Goal: Information Seeking & Learning: Learn about a topic

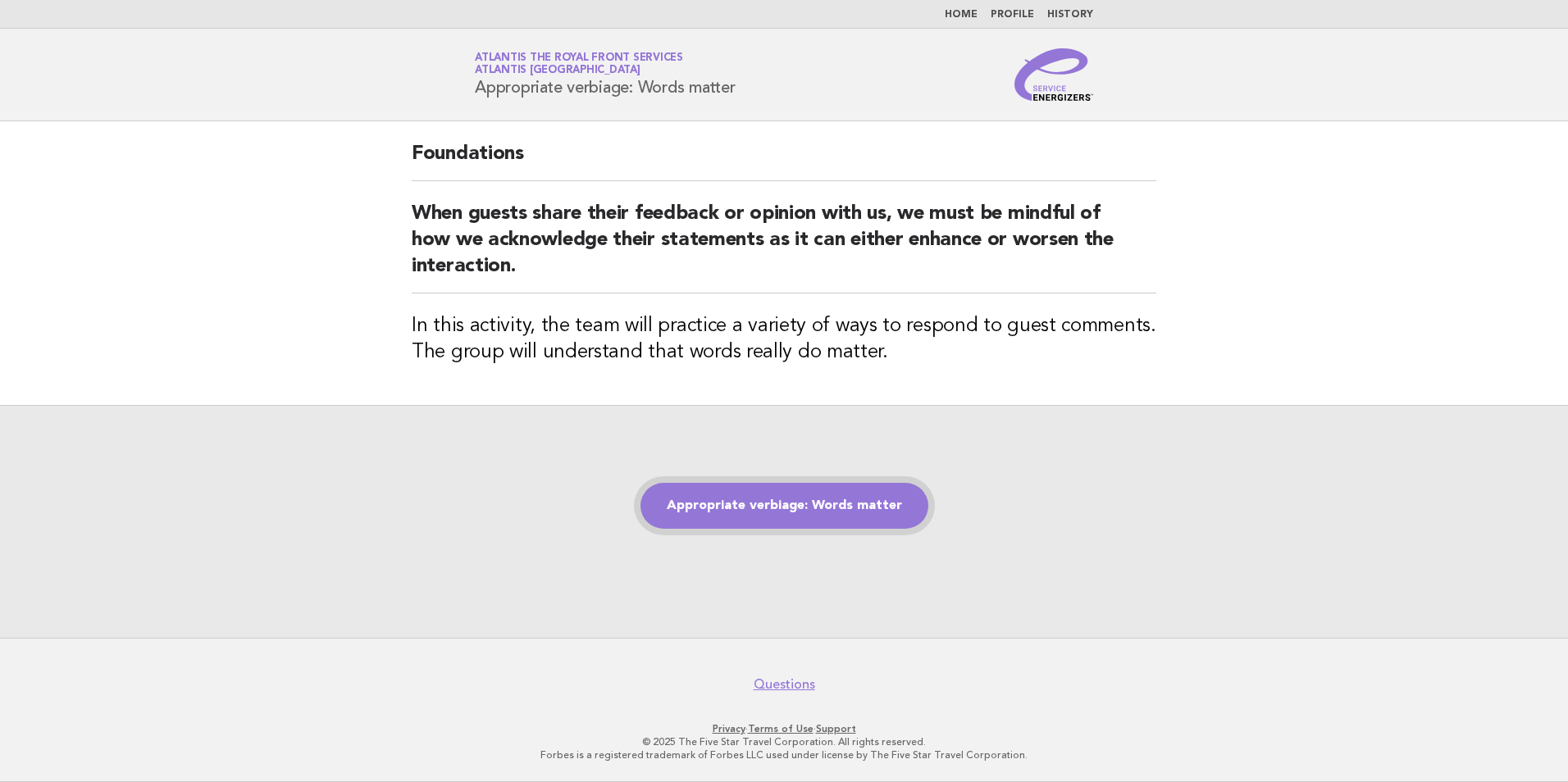
click at [803, 494] on link "Appropriate verbiage: Words matter" at bounding box center [785, 506] width 288 height 46
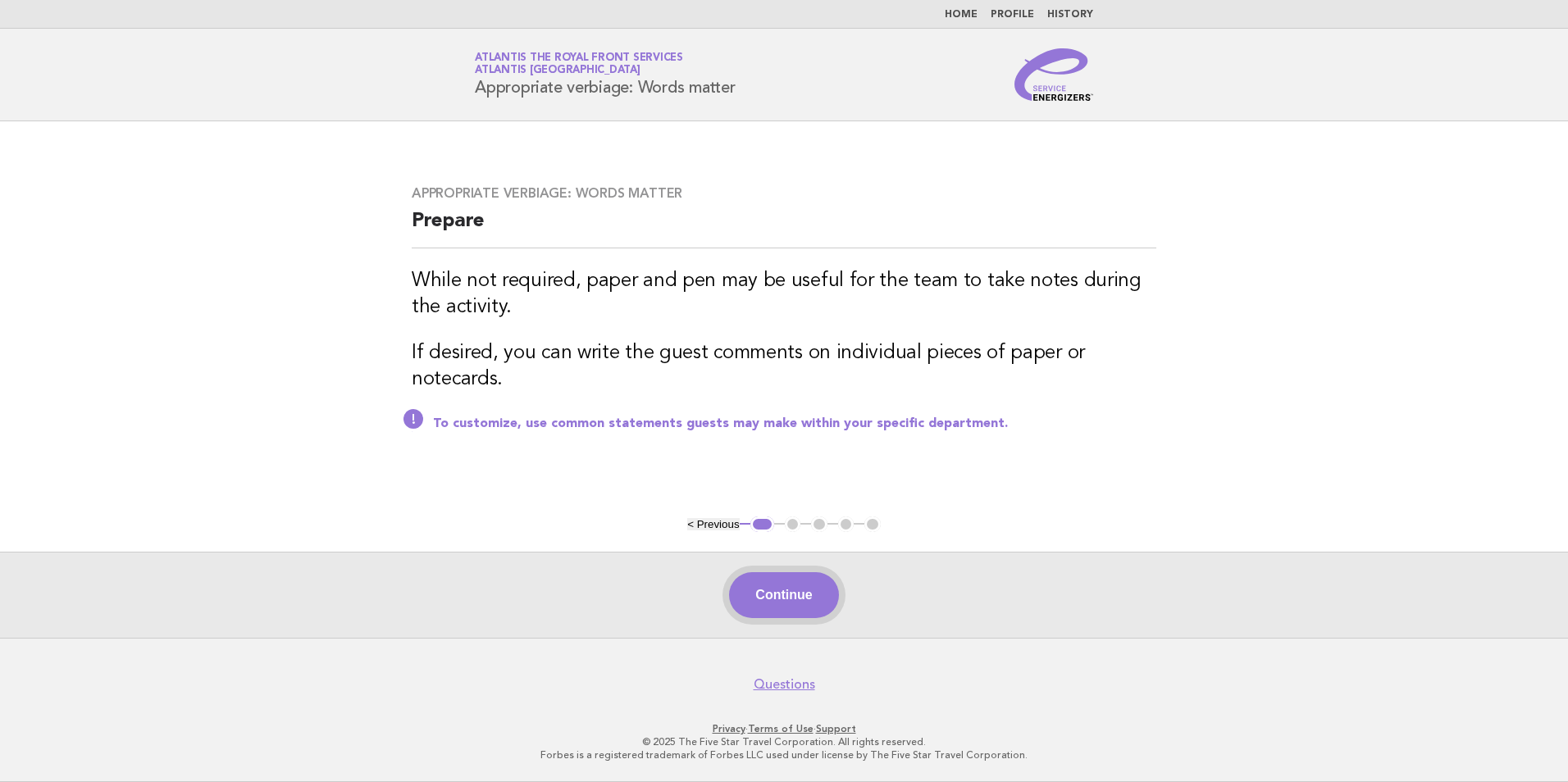
click at [807, 614] on button "Continue" at bounding box center [783, 595] width 109 height 46
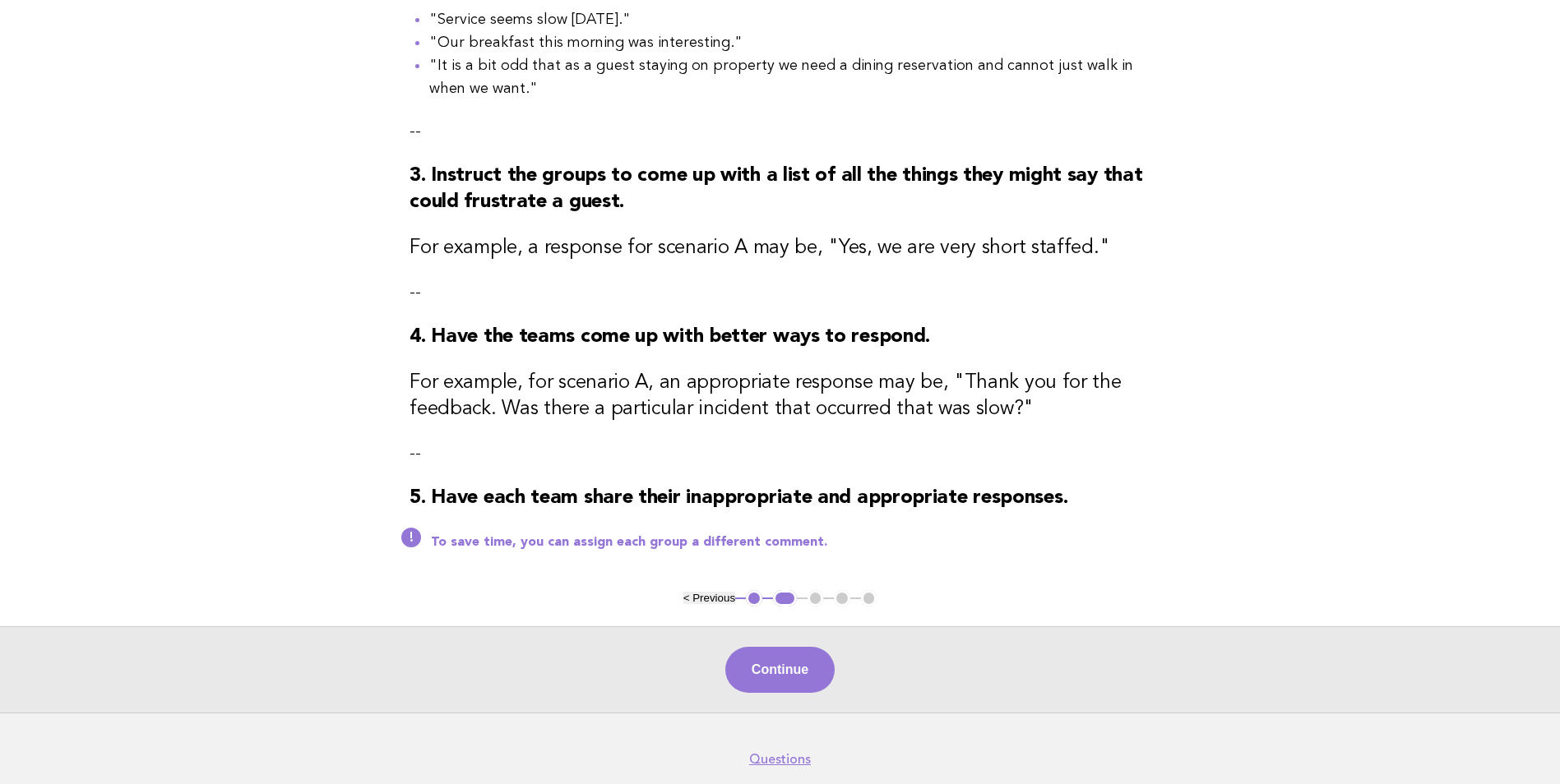
scroll to position [531, 0]
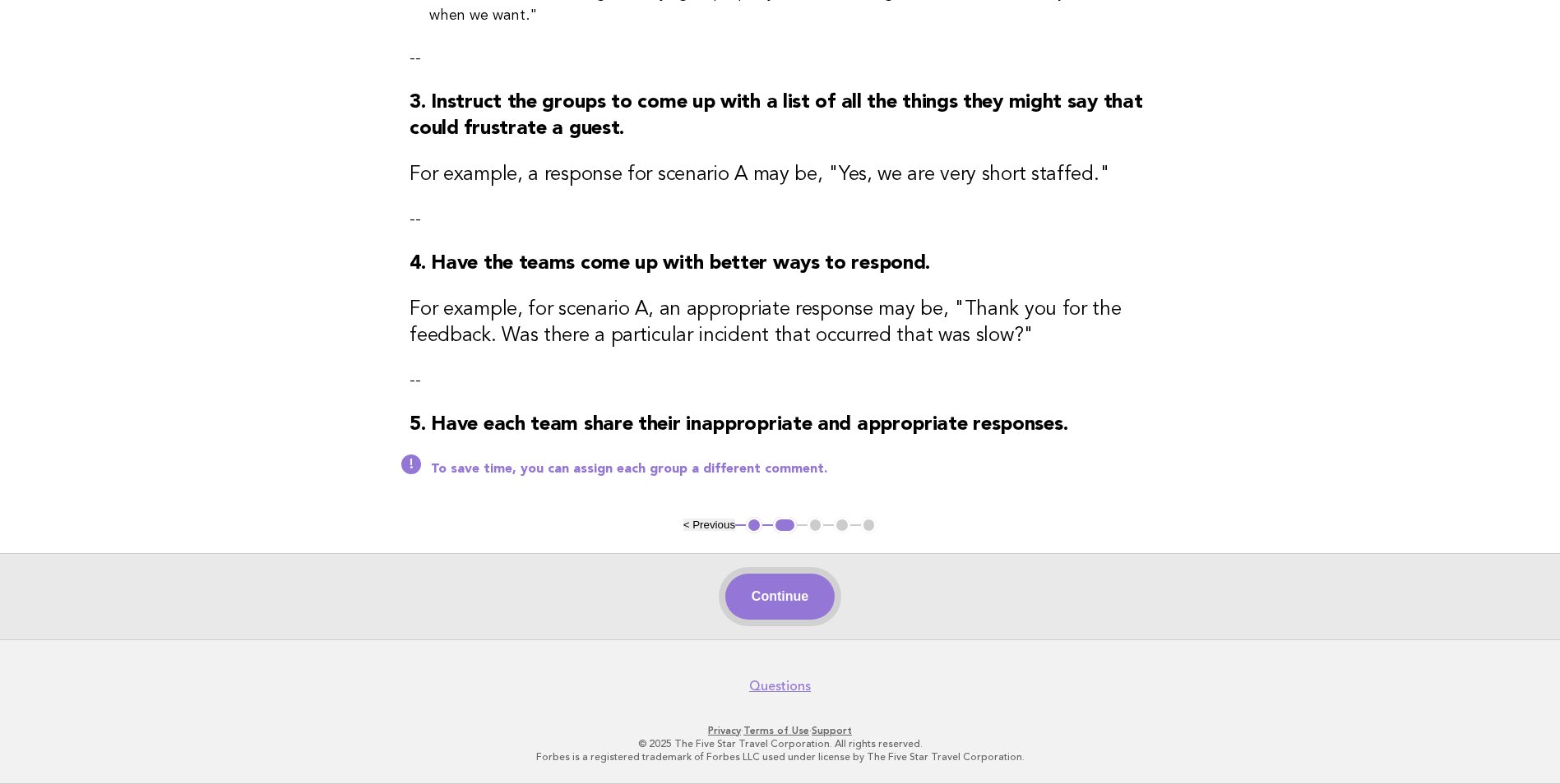
click at [817, 585] on button "Continue" at bounding box center [779, 596] width 110 height 46
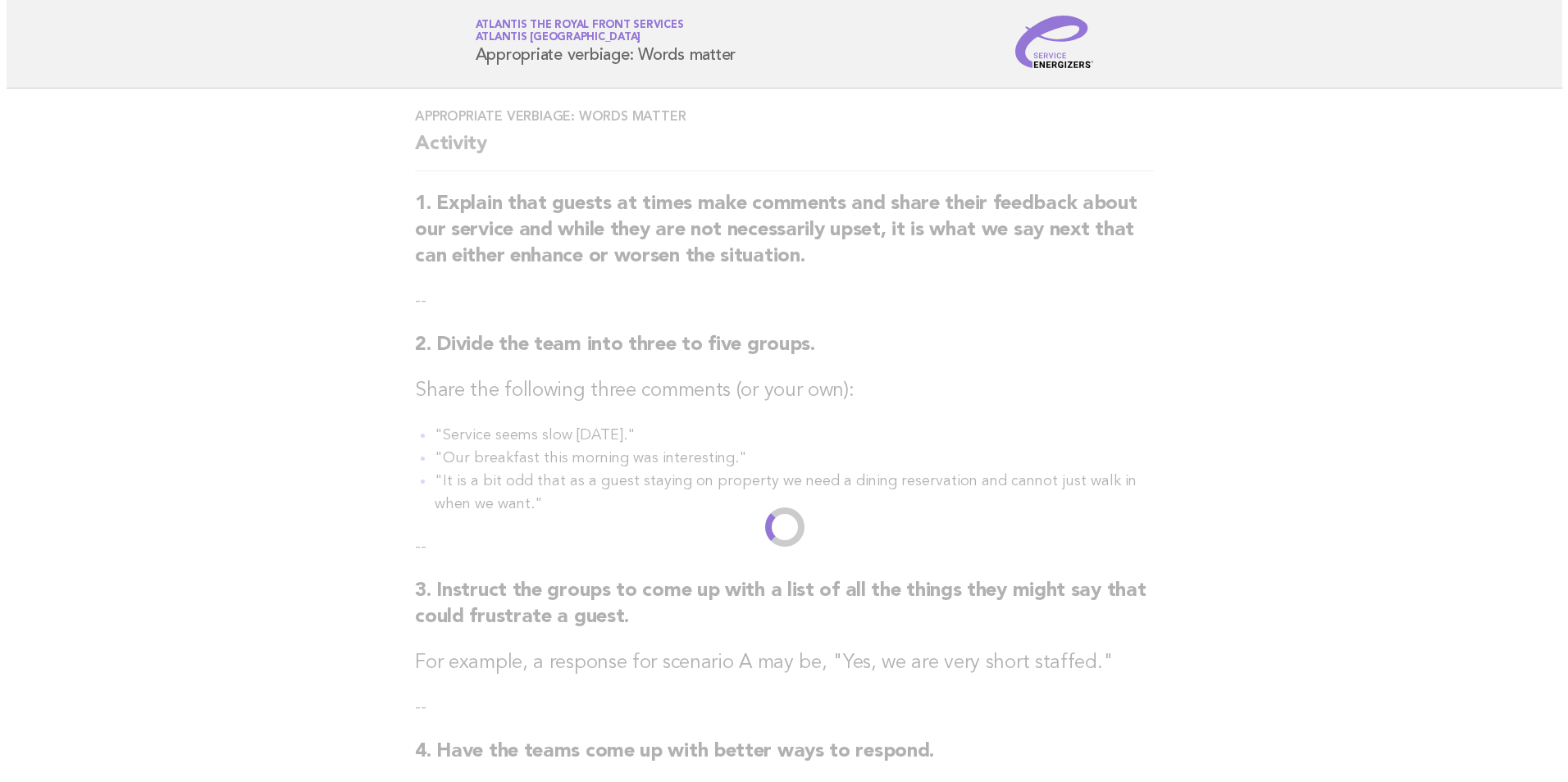
scroll to position [0, 0]
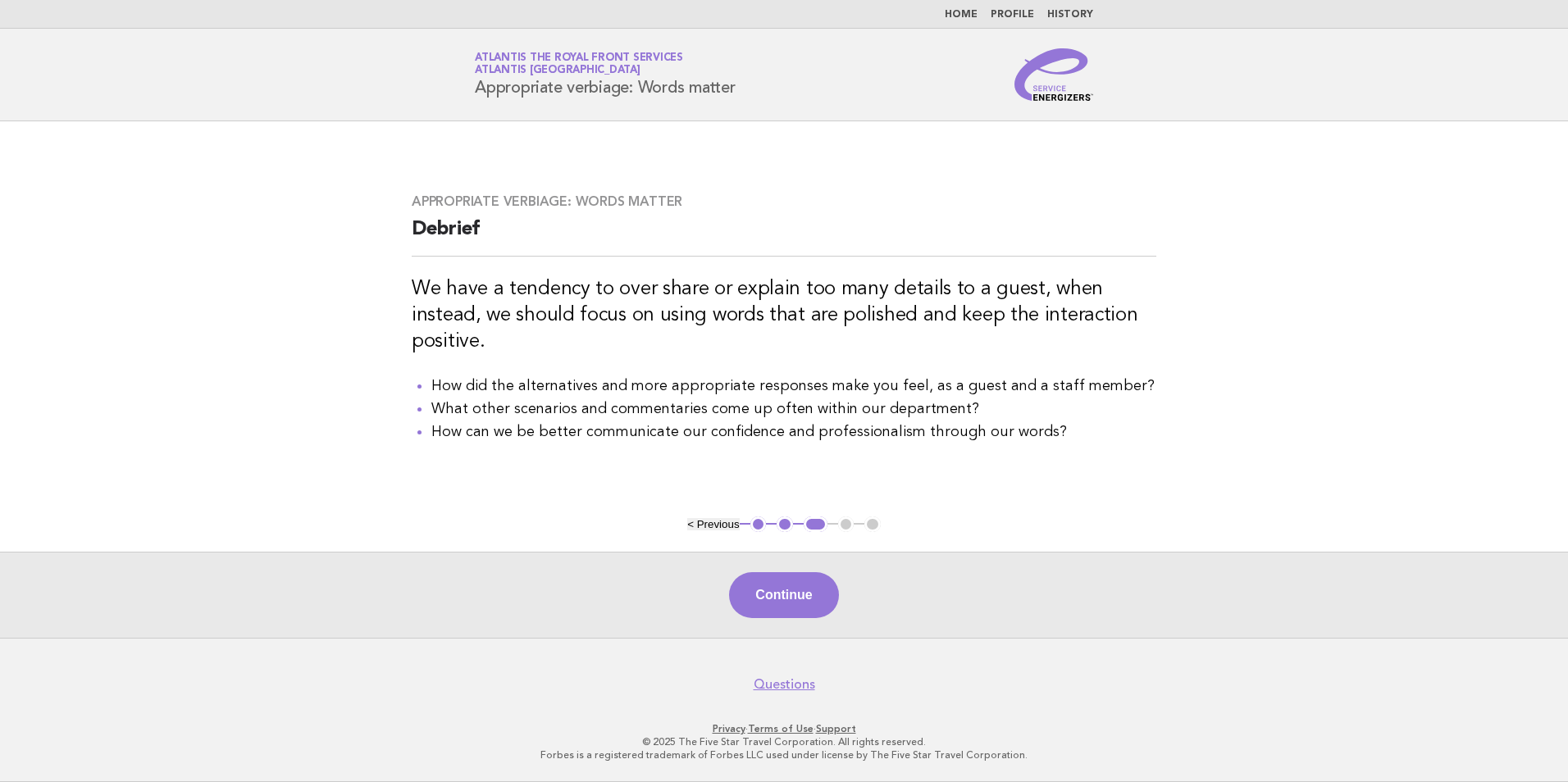
click at [1252, 348] on main "Appropriate verbiage: Words matter Debrief We have a tendency to over share or …" at bounding box center [784, 380] width 1568 height 517
click at [820, 592] on button "Continue" at bounding box center [783, 595] width 109 height 46
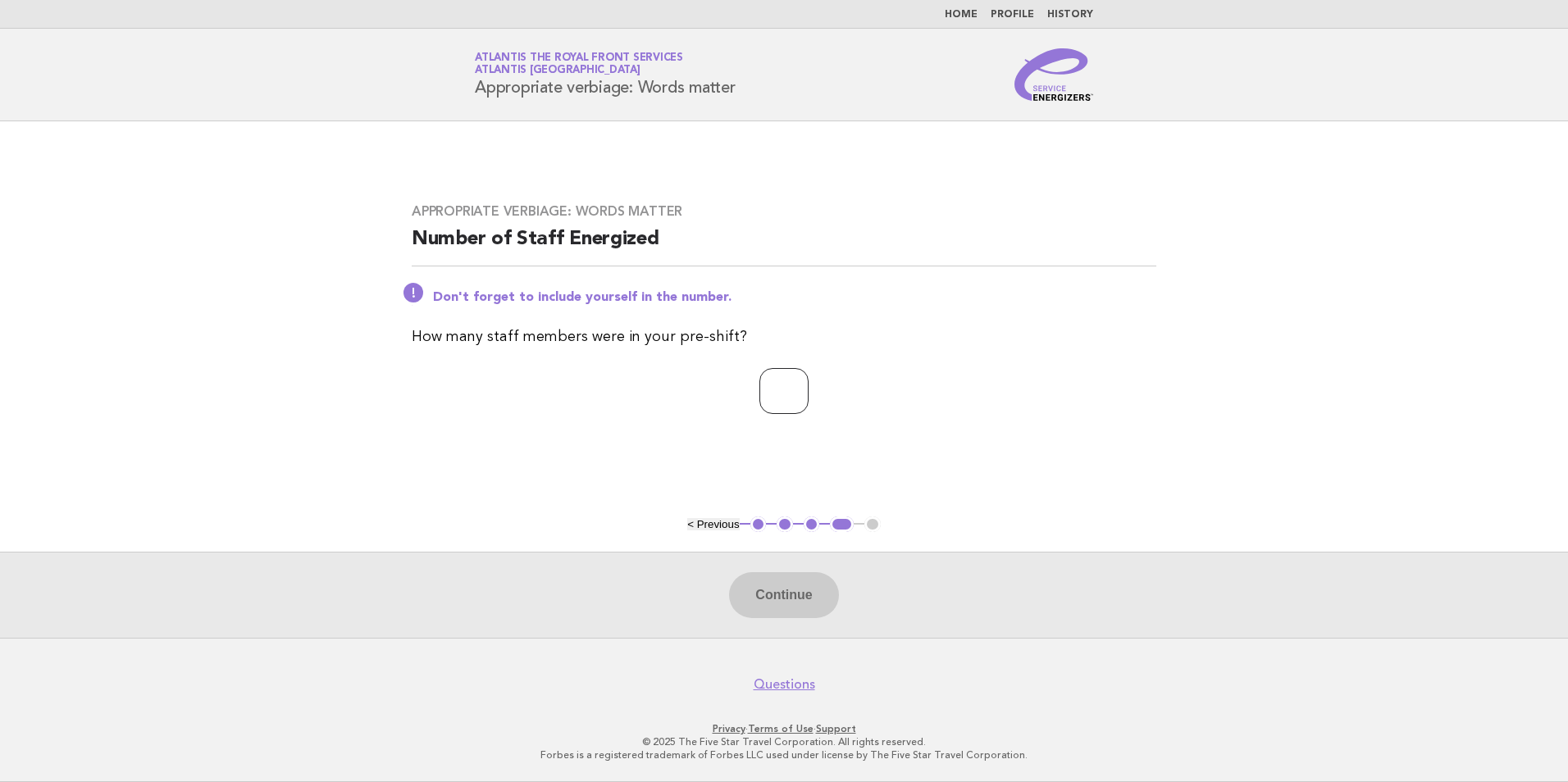
click at [792, 385] on input "number" at bounding box center [784, 391] width 49 height 46
type input "*"
click at [816, 607] on button "Continue" at bounding box center [783, 595] width 109 height 46
